Goal: Task Accomplishment & Management: Complete application form

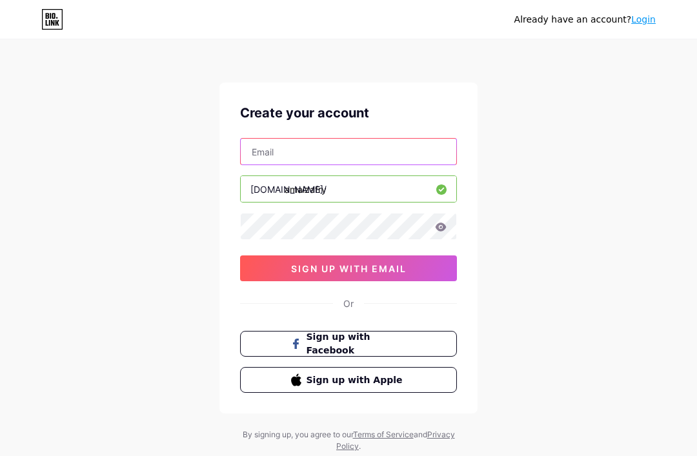
click at [433, 156] on input "text" at bounding box center [348, 152] width 215 height 26
type input "[EMAIL_ADDRESS][DOMAIN_NAME]"
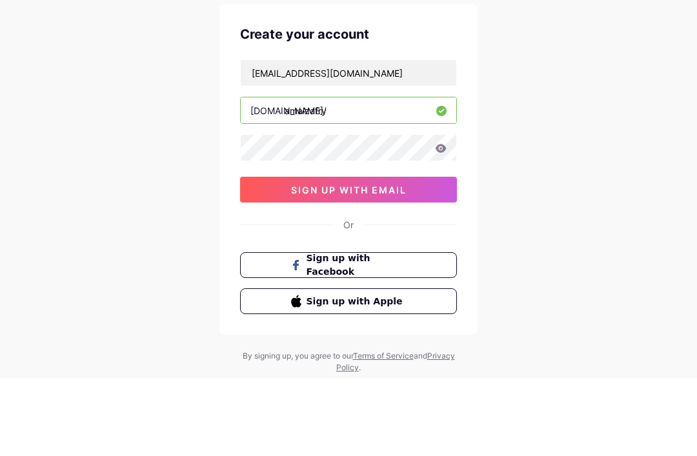
scroll to position [41, 0]
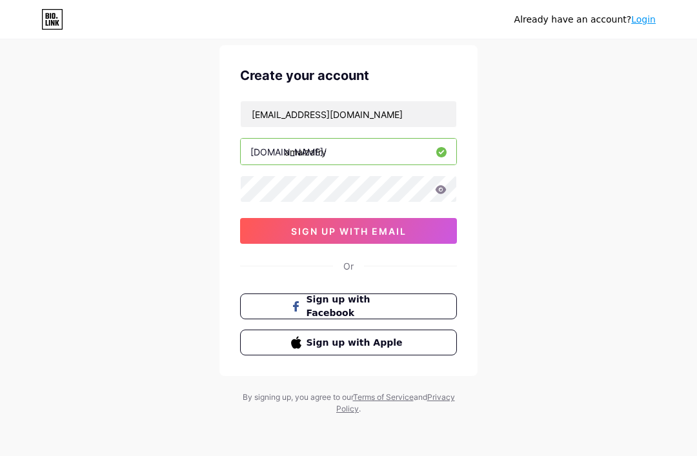
click at [421, 228] on button "sign up with email" at bounding box center [348, 231] width 217 height 26
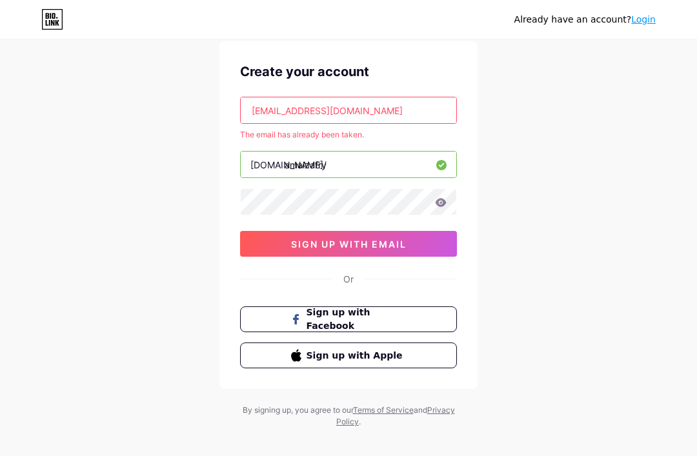
click at [386, 243] on span "sign up with email" at bounding box center [348, 244] width 115 height 11
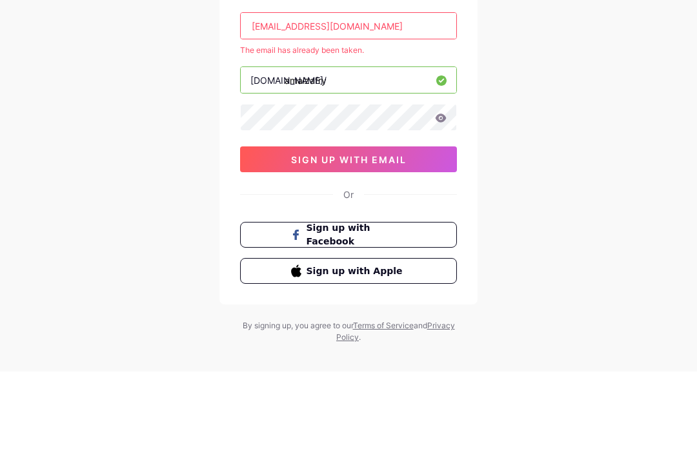
scroll to position [54, 0]
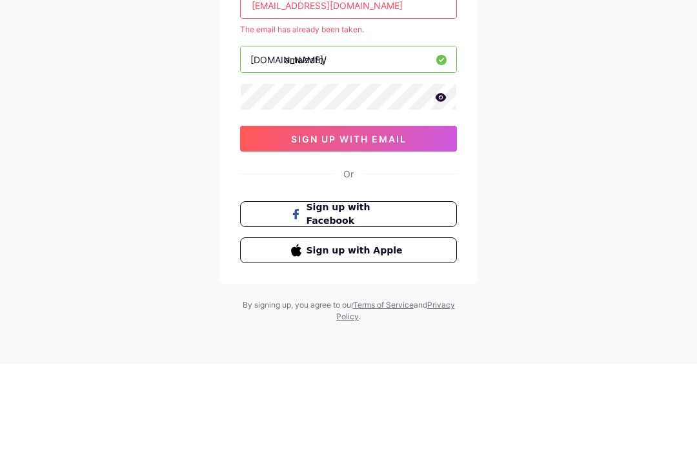
click at [268, 218] on button "sign up with email" at bounding box center [348, 231] width 217 height 26
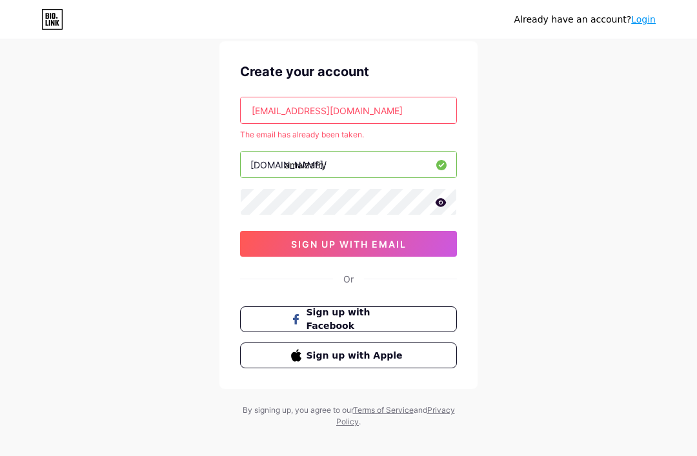
click at [429, 238] on button "sign up with email" at bounding box center [348, 244] width 217 height 26
click at [425, 237] on button "sign up with email" at bounding box center [348, 244] width 217 height 26
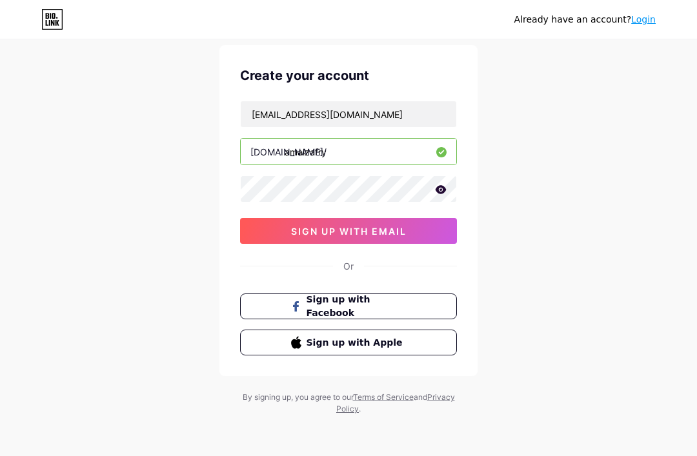
click at [439, 226] on button "sign up with email" at bounding box center [348, 231] width 217 height 26
click at [429, 234] on button "sign up with email" at bounding box center [348, 231] width 217 height 26
click at [432, 230] on button "sign up with email" at bounding box center [348, 231] width 217 height 26
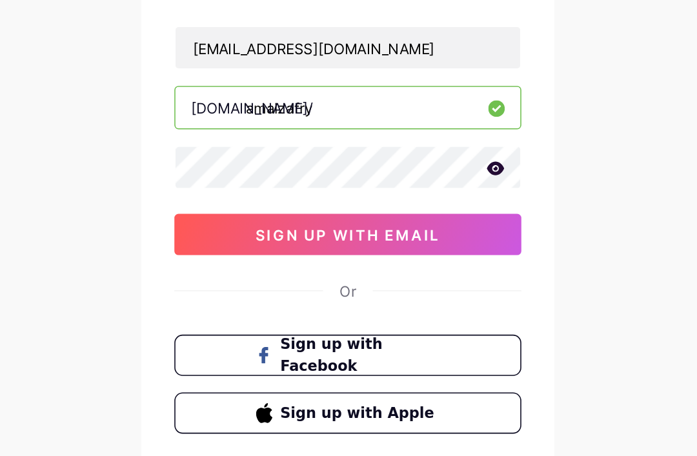
click at [288, 218] on button "sign up with email" at bounding box center [348, 231] width 217 height 26
click at [284, 218] on button "sign up with email" at bounding box center [348, 231] width 217 height 26
click at [288, 218] on button "sign up with email" at bounding box center [348, 231] width 217 height 26
click at [290, 218] on button "sign up with email" at bounding box center [348, 231] width 217 height 26
click at [291, 218] on button "sign up with email" at bounding box center [348, 231] width 217 height 26
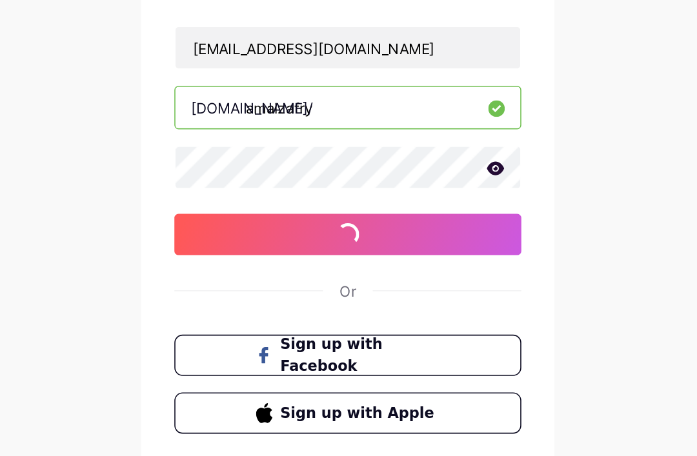
click at [291, 218] on button "sign up with email" at bounding box center [348, 231] width 217 height 26
click at [292, 218] on button "sign up with email" at bounding box center [348, 231] width 217 height 26
click at [294, 218] on button "sign up with email" at bounding box center [348, 231] width 217 height 26
click at [295, 218] on button "sign up with email" at bounding box center [348, 231] width 217 height 26
click at [297, 218] on button "sign up with email" at bounding box center [348, 231] width 217 height 26
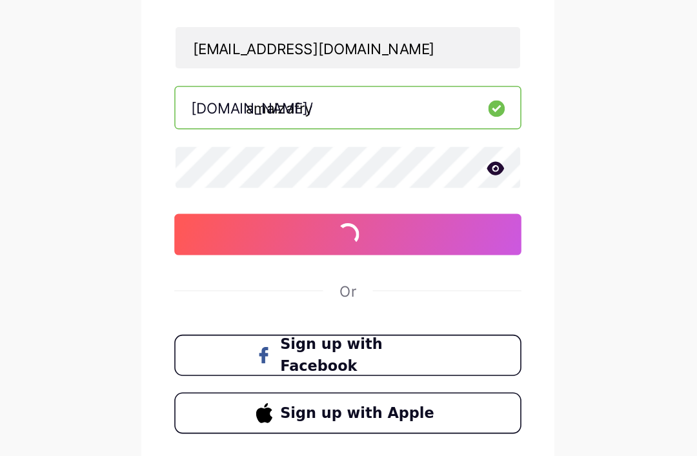
click at [297, 218] on button "sign up with email" at bounding box center [348, 231] width 217 height 26
click at [295, 218] on button "sign up with email" at bounding box center [348, 231] width 217 height 26
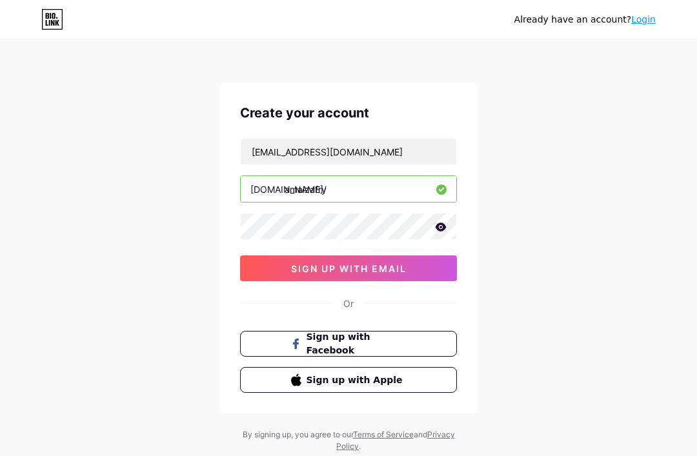
click at [426, 268] on button "sign up with email" at bounding box center [348, 268] width 217 height 26
click at [439, 268] on button "sign up with email" at bounding box center [348, 268] width 217 height 26
click at [52, 14] on icon at bounding box center [52, 19] width 22 height 21
